Goal: Task Accomplishment & Management: Manage account settings

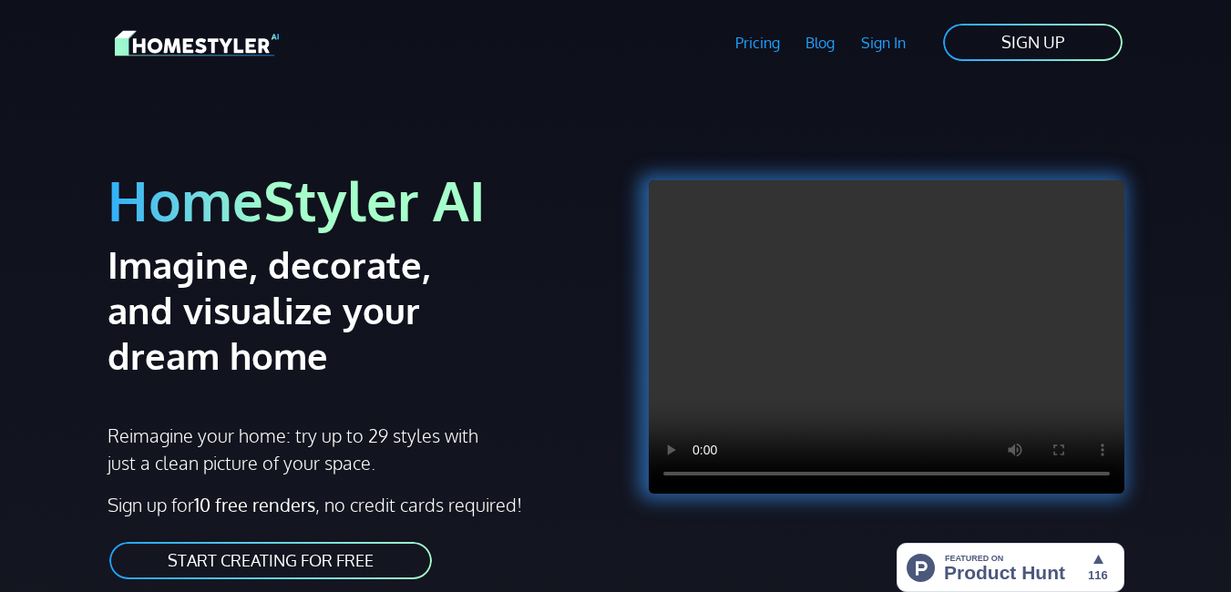
click at [881, 44] on link "Sign In" at bounding box center [883, 43] width 71 height 42
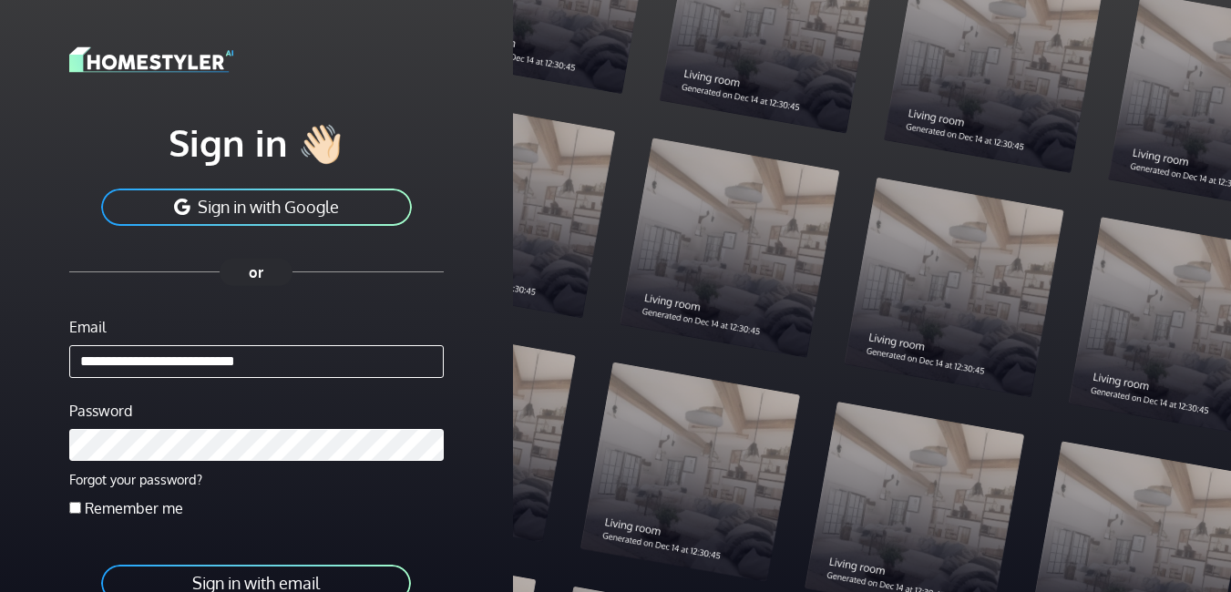
type input "**********"
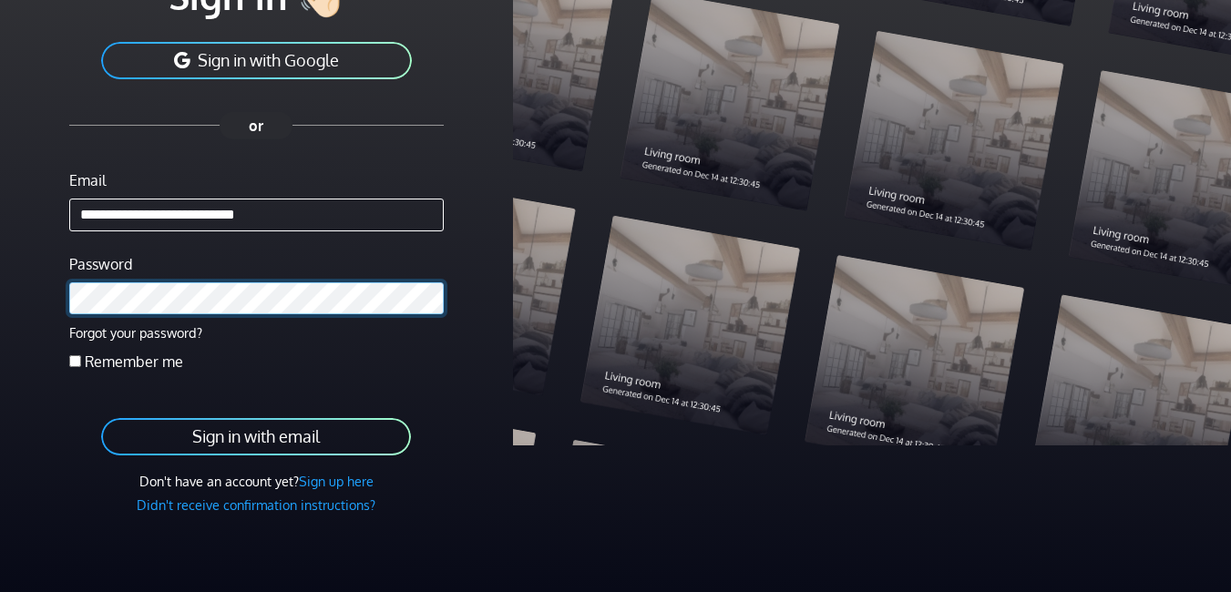
scroll to position [149, 0]
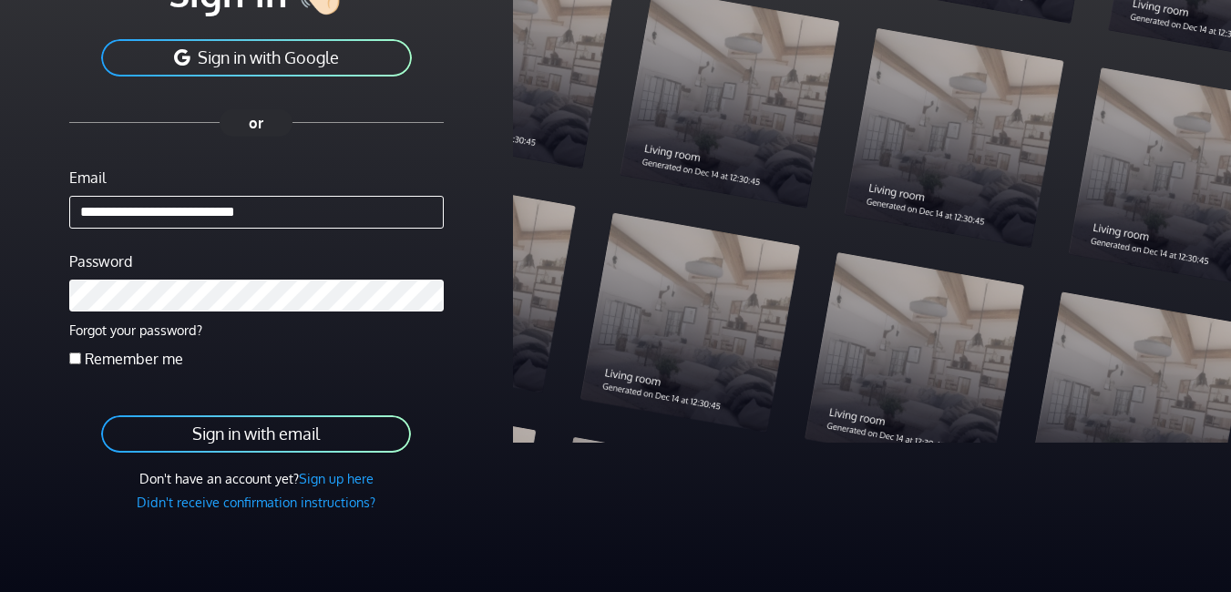
click at [178, 423] on button "Sign in with email" at bounding box center [255, 434] width 313 height 41
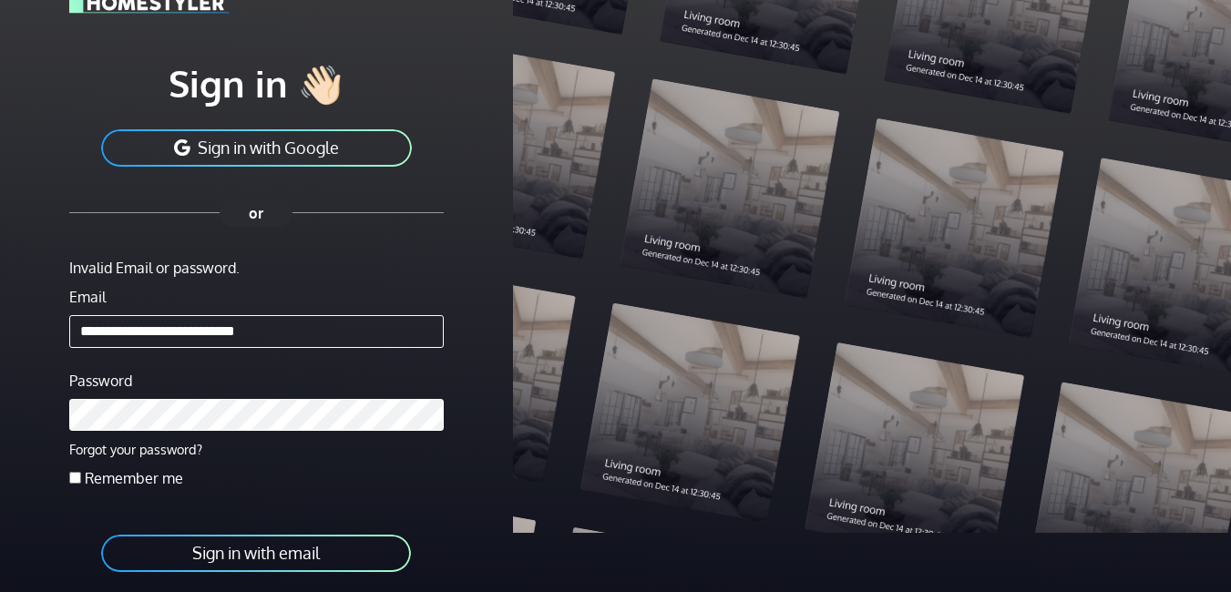
scroll to position [182, 0]
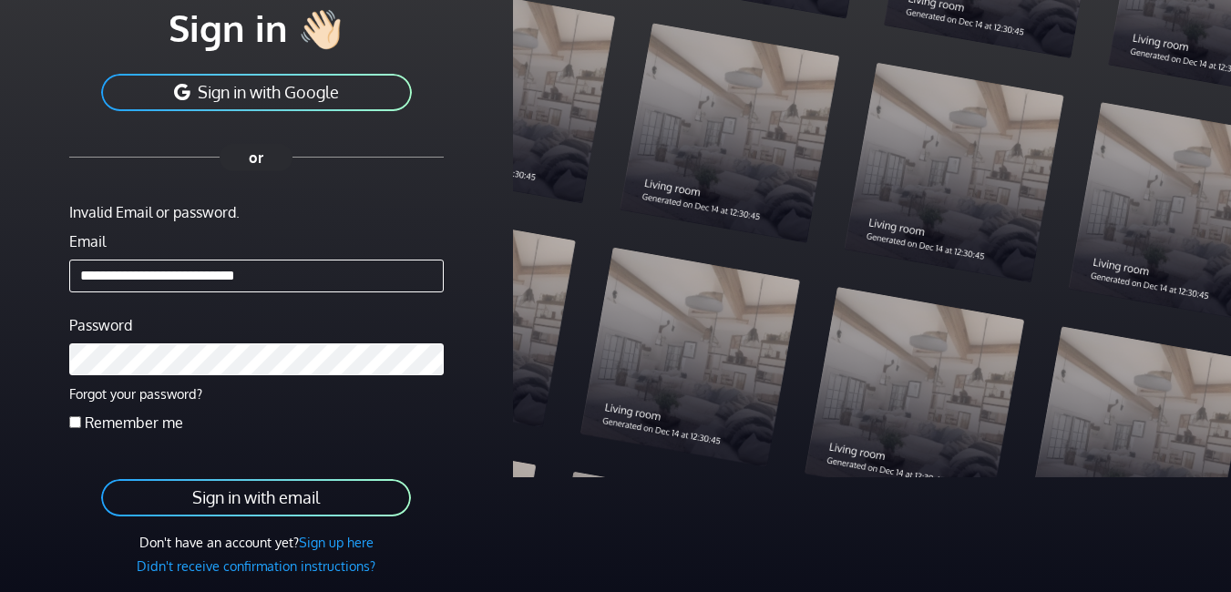
click at [238, 336] on div "Password Forgot your password?" at bounding box center [256, 359] width 375 height 91
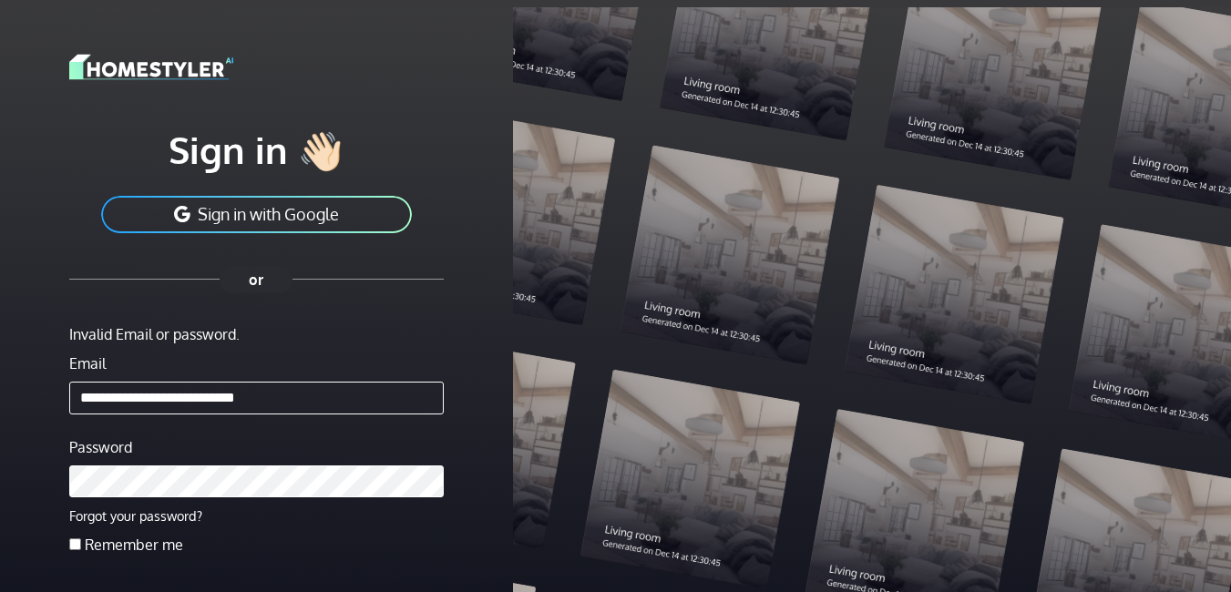
scroll to position [0, 0]
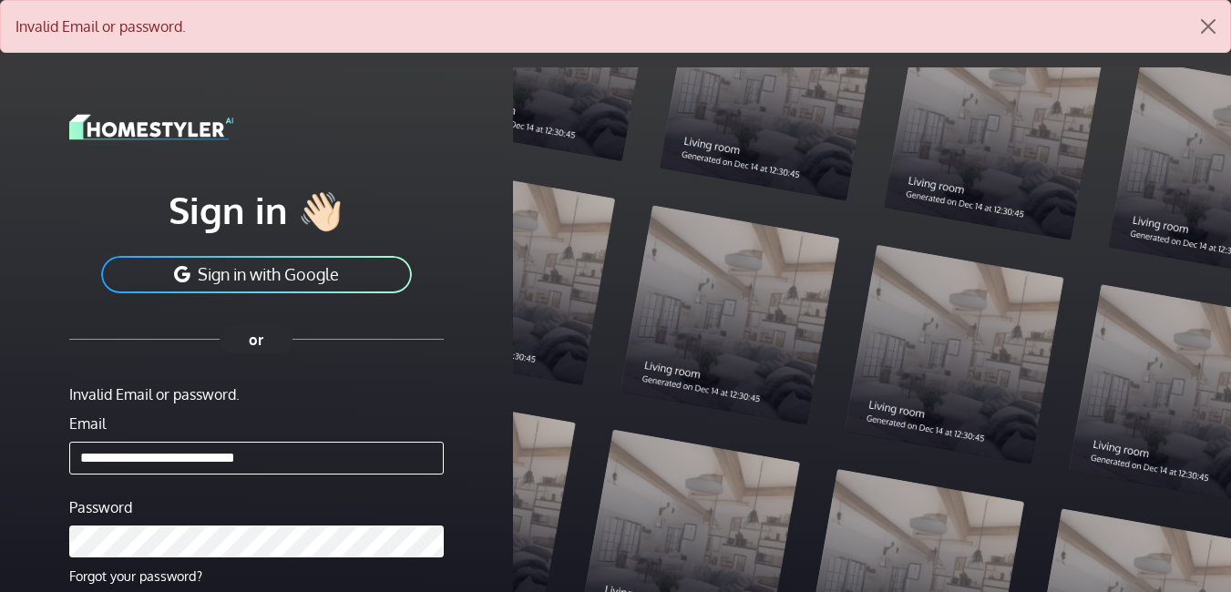
click at [251, 259] on button "Sign in with Google" at bounding box center [256, 274] width 314 height 41
